Goal: Information Seeking & Learning: Learn about a topic

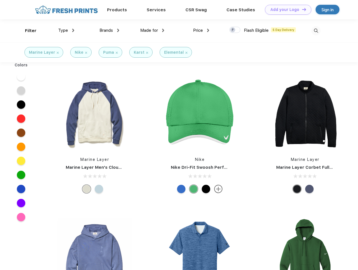
click at [286, 10] on link "Add your Logo Design Tool" at bounding box center [288, 10] width 46 height 10
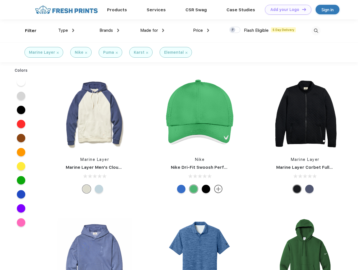
click at [0, 0] on div "Design Tool" at bounding box center [0, 0] width 0 height 0
click at [302, 9] on link "Add your Logo Design Tool" at bounding box center [288, 10] width 46 height 10
click at [27, 31] on div "Filter" at bounding box center [31, 31] width 12 height 6
click at [66, 30] on span "Type" at bounding box center [63, 30] width 10 height 5
click at [109, 30] on span "Brands" at bounding box center [106, 30] width 13 height 5
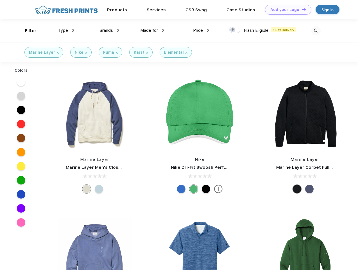
click at [152, 30] on span "Made for" at bounding box center [149, 30] width 18 height 5
click at [201, 30] on span "Price" at bounding box center [198, 30] width 10 height 5
click at [235, 30] on div at bounding box center [234, 30] width 11 height 6
click at [233, 30] on input "checkbox" at bounding box center [231, 28] width 4 height 4
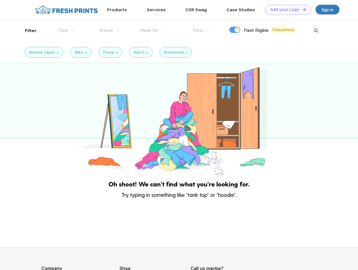
click at [316, 31] on img at bounding box center [316, 30] width 9 height 9
